Goal: Navigation & Orientation: Find specific page/section

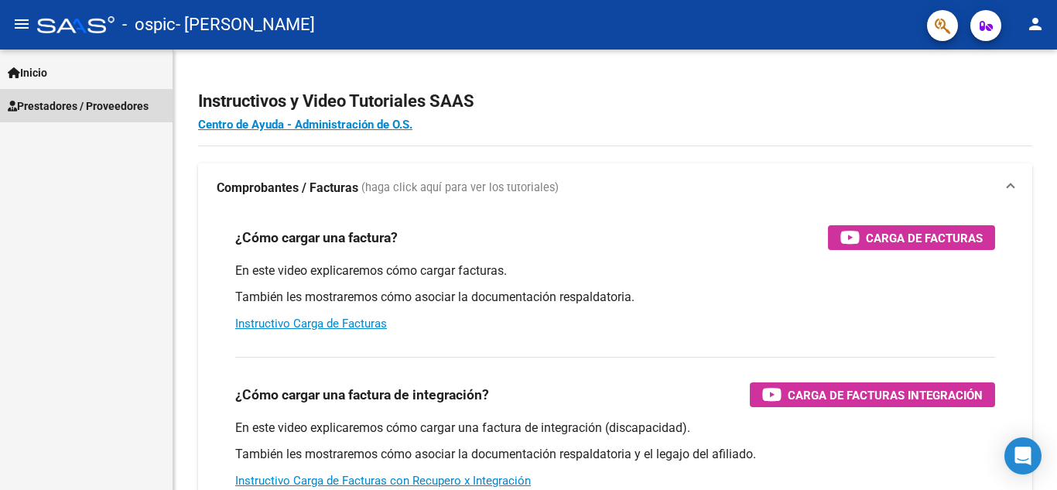
click at [81, 107] on span "Prestadores / Proveedores" at bounding box center [78, 106] width 141 height 17
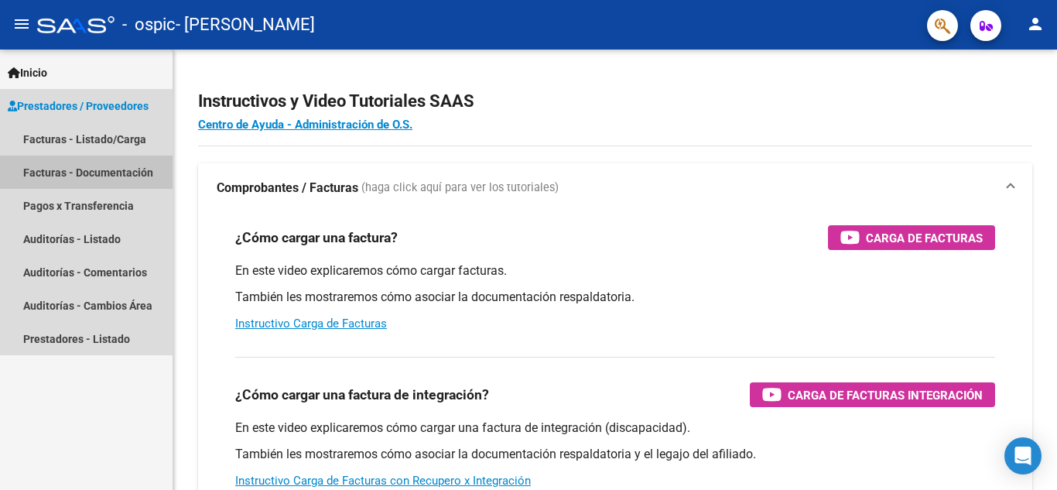
click at [89, 165] on link "Facturas - Documentación" at bounding box center [86, 172] width 173 height 33
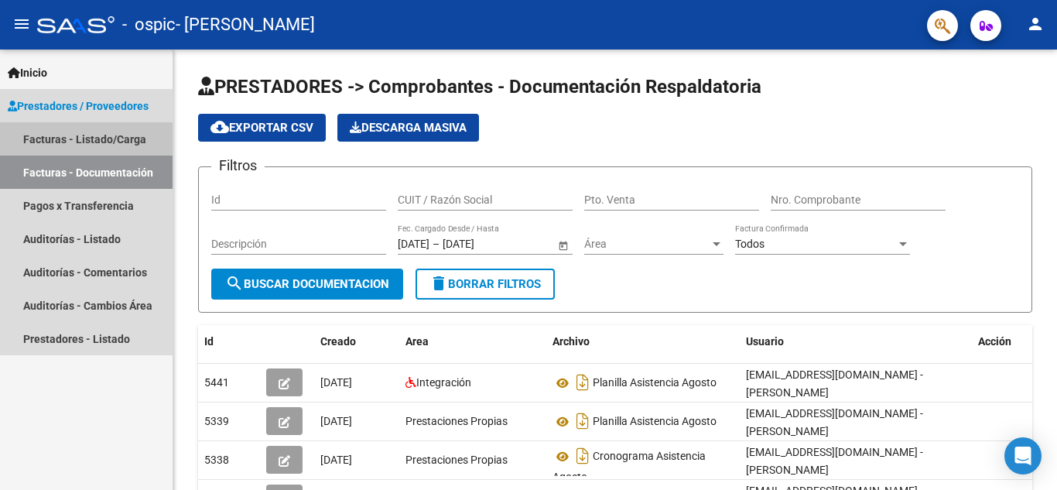
click at [94, 128] on link "Facturas - Listado/Carga" at bounding box center [86, 138] width 173 height 33
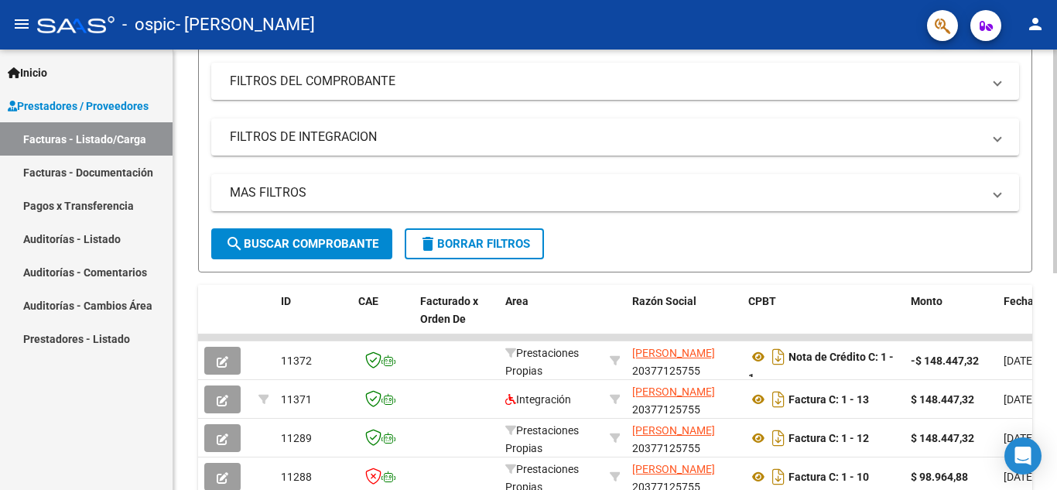
scroll to position [426, 0]
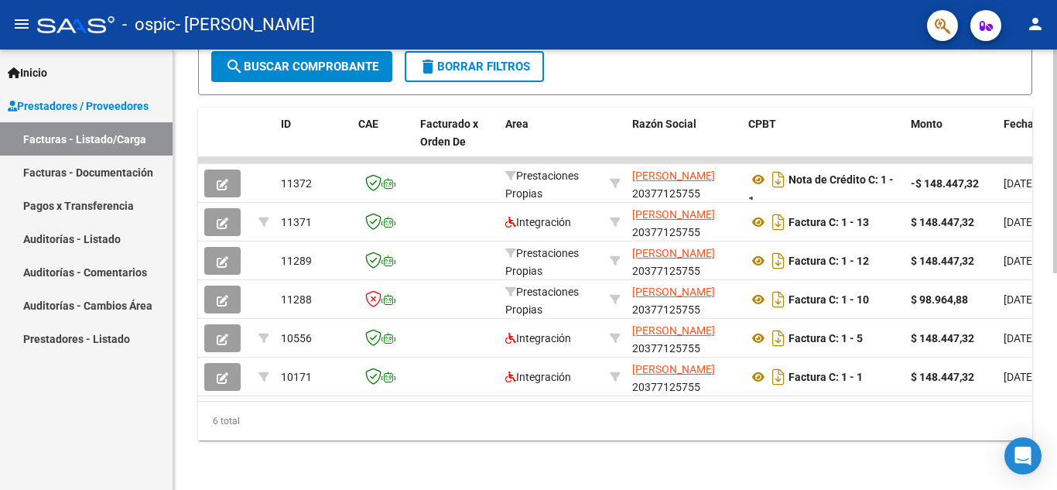
click at [1051, 353] on div "Video tutorial PRESTADORES -> Listado de CPBTs Emitidos por Prestadores / Prove…" at bounding box center [617, 63] width 888 height 854
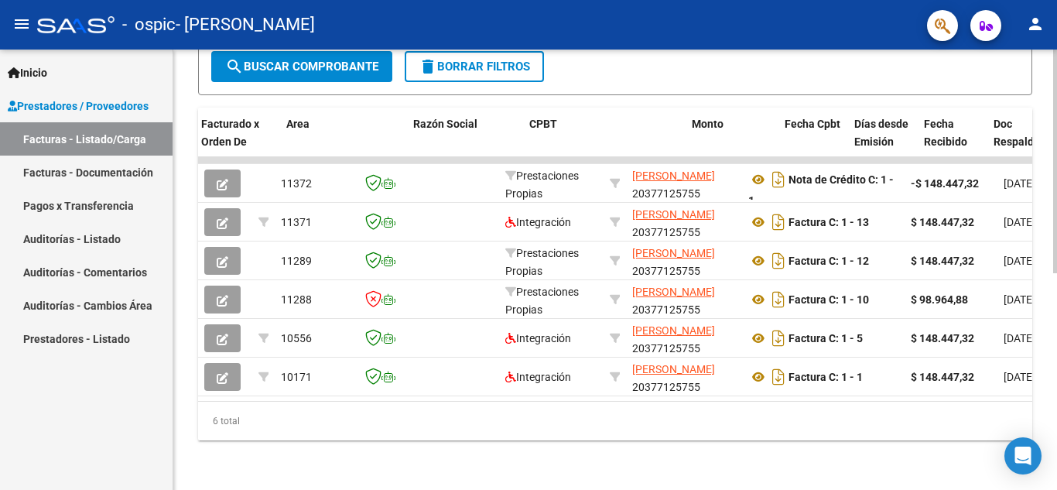
scroll to position [0, 263]
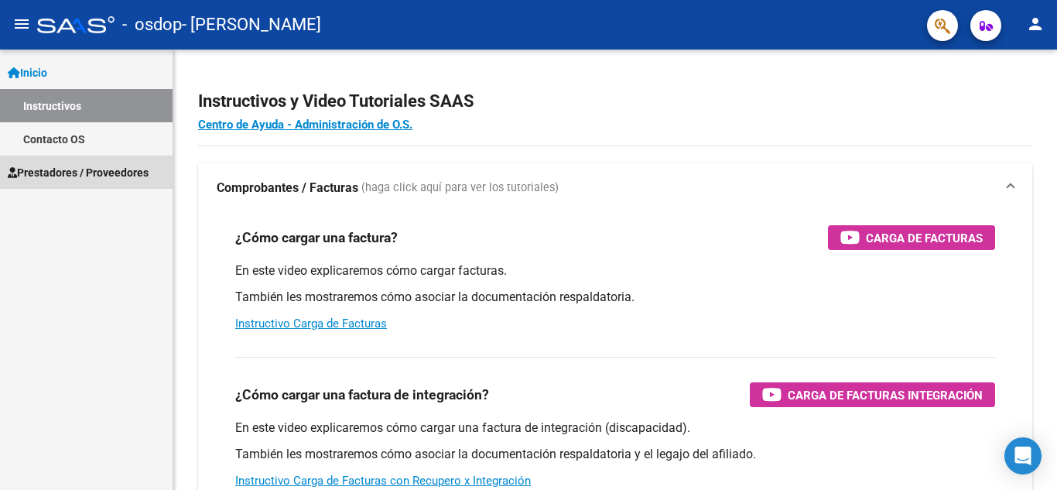
click at [70, 162] on link "Prestadores / Proveedores" at bounding box center [86, 172] width 173 height 33
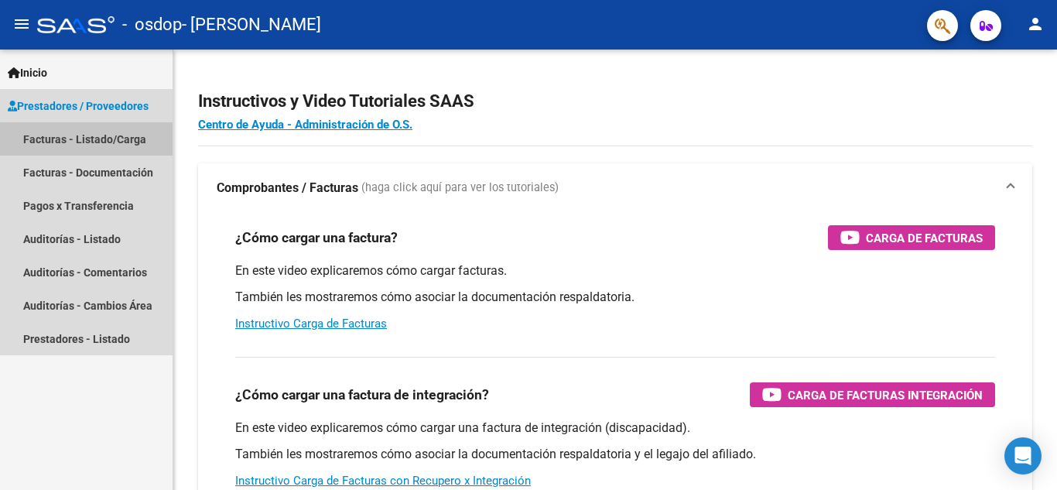
click at [124, 137] on link "Facturas - Listado/Carga" at bounding box center [86, 138] width 173 height 33
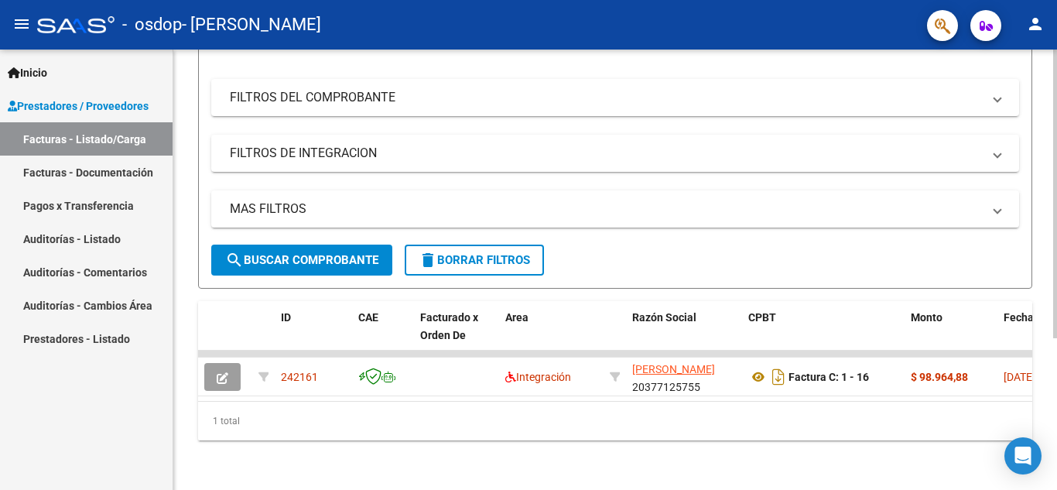
scroll to position [232, 0]
drag, startPoint x: 1056, startPoint y: 263, endPoint x: 496, endPoint y: 426, distance: 583.4
click at [496, 426] on div "1 total" at bounding box center [615, 421] width 834 height 39
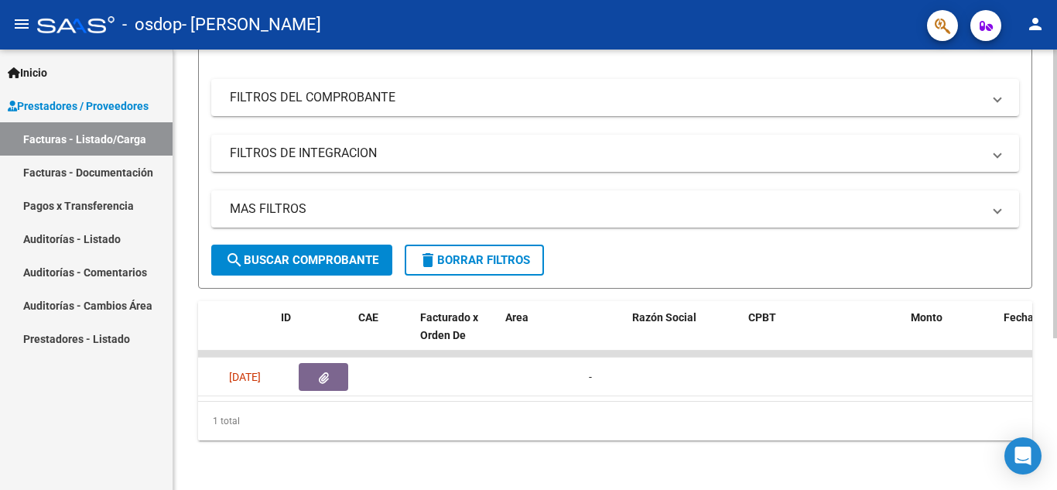
scroll to position [0, 0]
